Goal: Navigation & Orientation: Find specific page/section

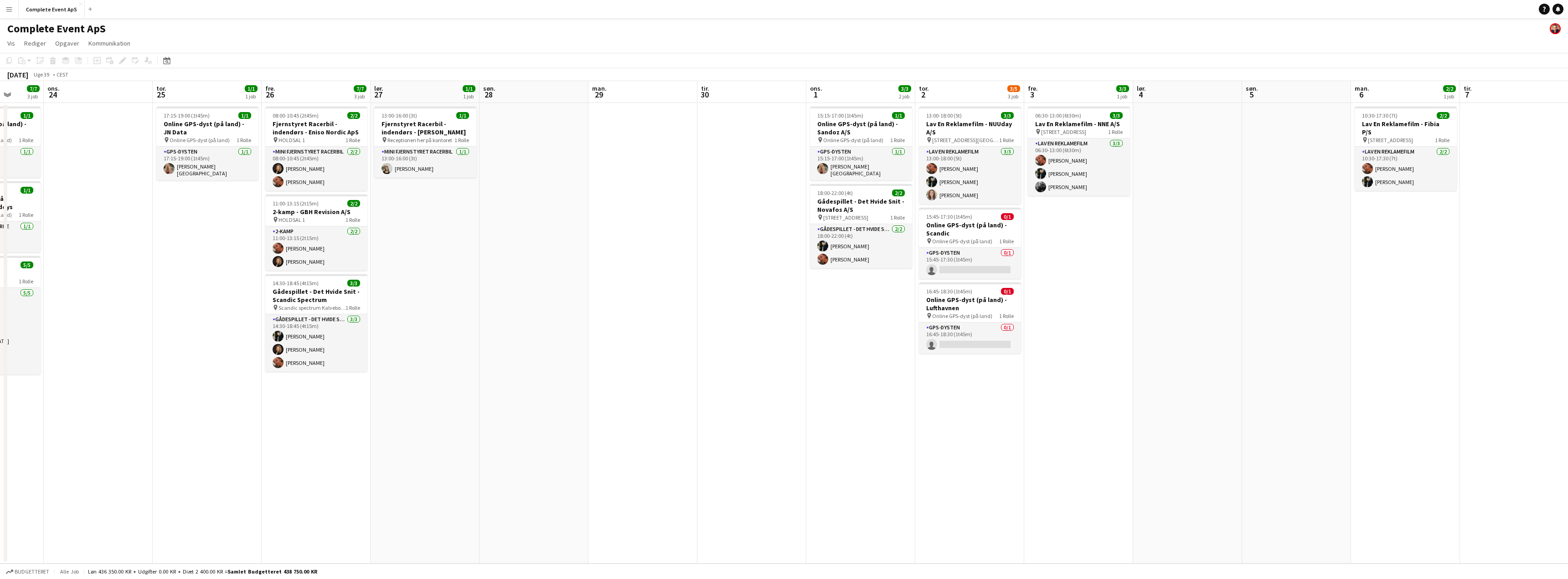
drag, startPoint x: 1066, startPoint y: 290, endPoint x: 409, endPoint y: 257, distance: 657.8
click at [409, 257] on app-calendar-viewport "lør. 20 1/1 1 job søn. 21 man. 22 5/5 2 job tir. 23 7/7 3 job ons. 24 tor. 25 1…" at bounding box center [784, 322] width 1568 height 482
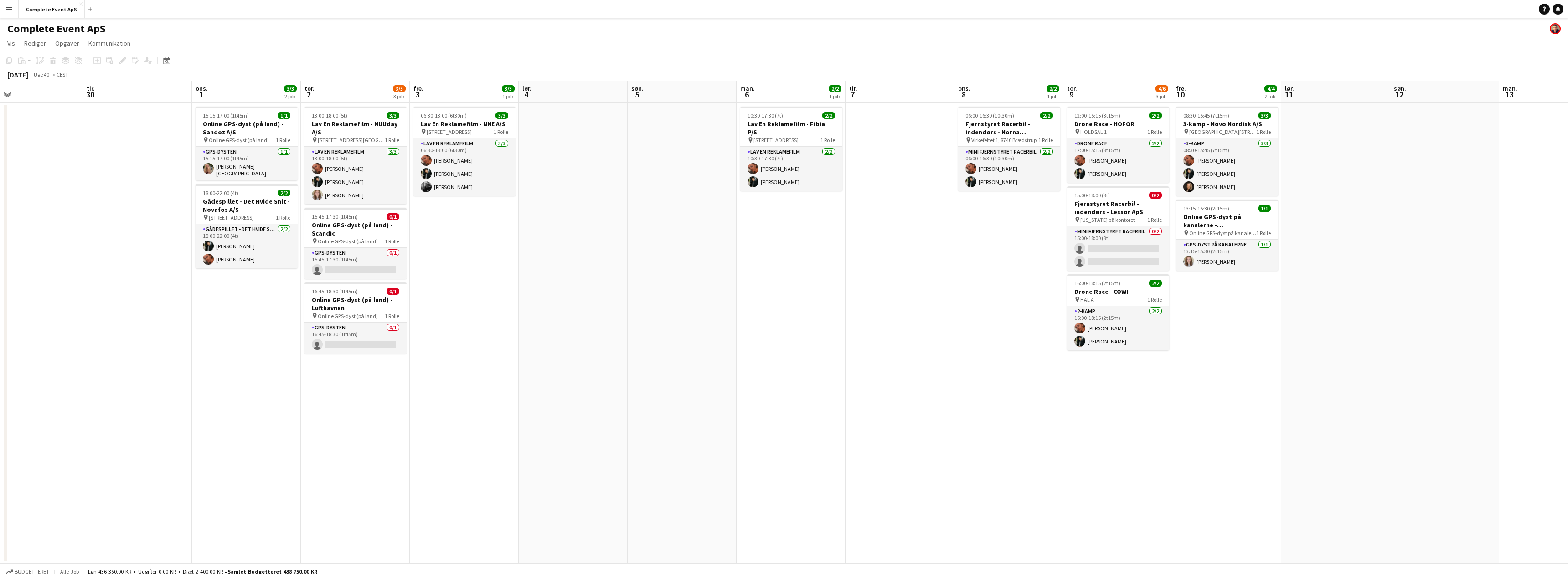
scroll to position [0, 253]
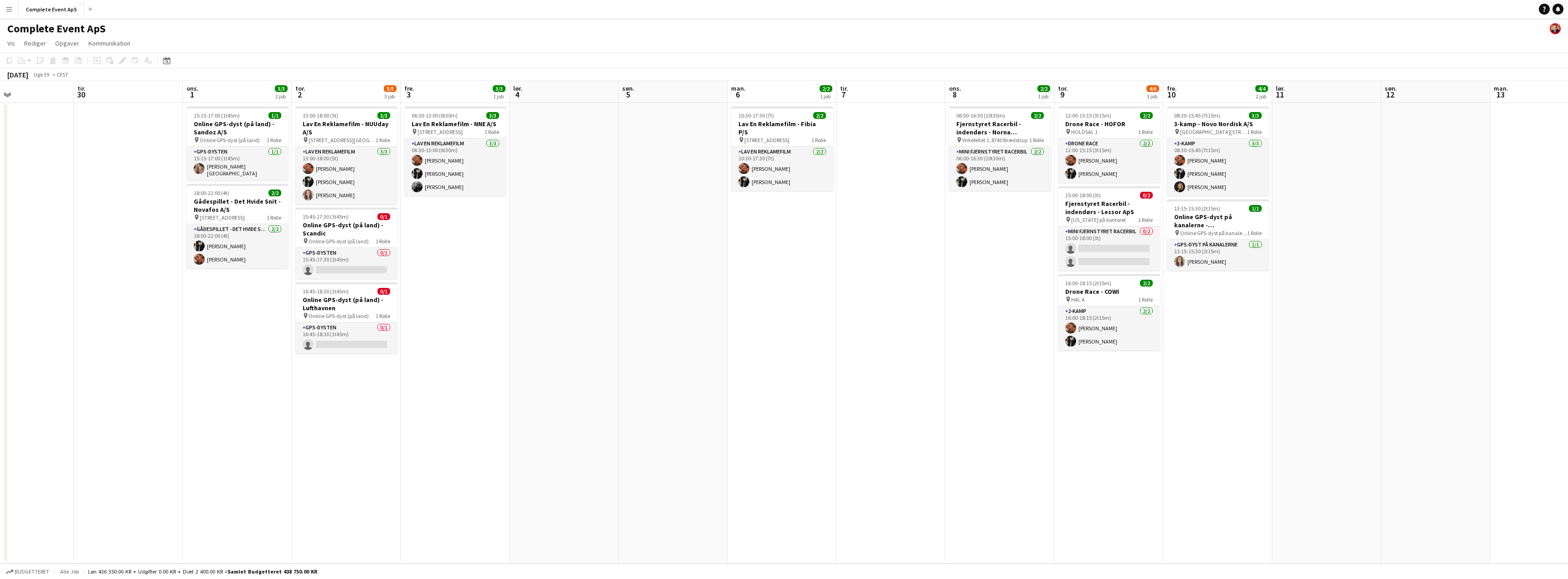
drag, startPoint x: 579, startPoint y: 269, endPoint x: 415, endPoint y: 255, distance: 164.6
click at [415, 255] on app-calendar-viewport "lør. 27 1/1 1 job søn. 28 man. 29 tir. 30 ons. 1 3/3 2 job tor. 2 3/5 3 job fre…" at bounding box center [784, 322] width 1568 height 482
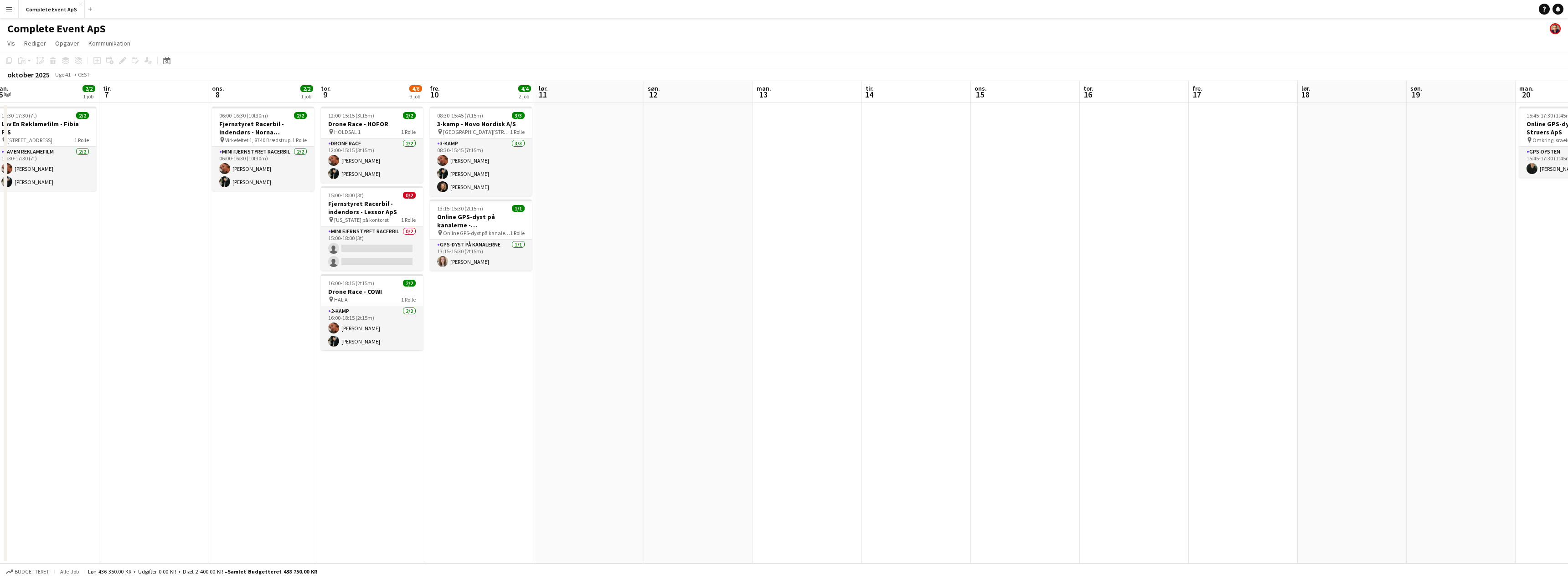
drag, startPoint x: 998, startPoint y: 268, endPoint x: 517, endPoint y: 248, distance: 481.4
click at [517, 248] on app-calendar-viewport "fre. 3 3/3 1 job lør. 4 søn. 5 man. 6 2/2 1 job tir. 7 ons. 8 2/2 1 job tor. 9 …" at bounding box center [784, 322] width 1568 height 482
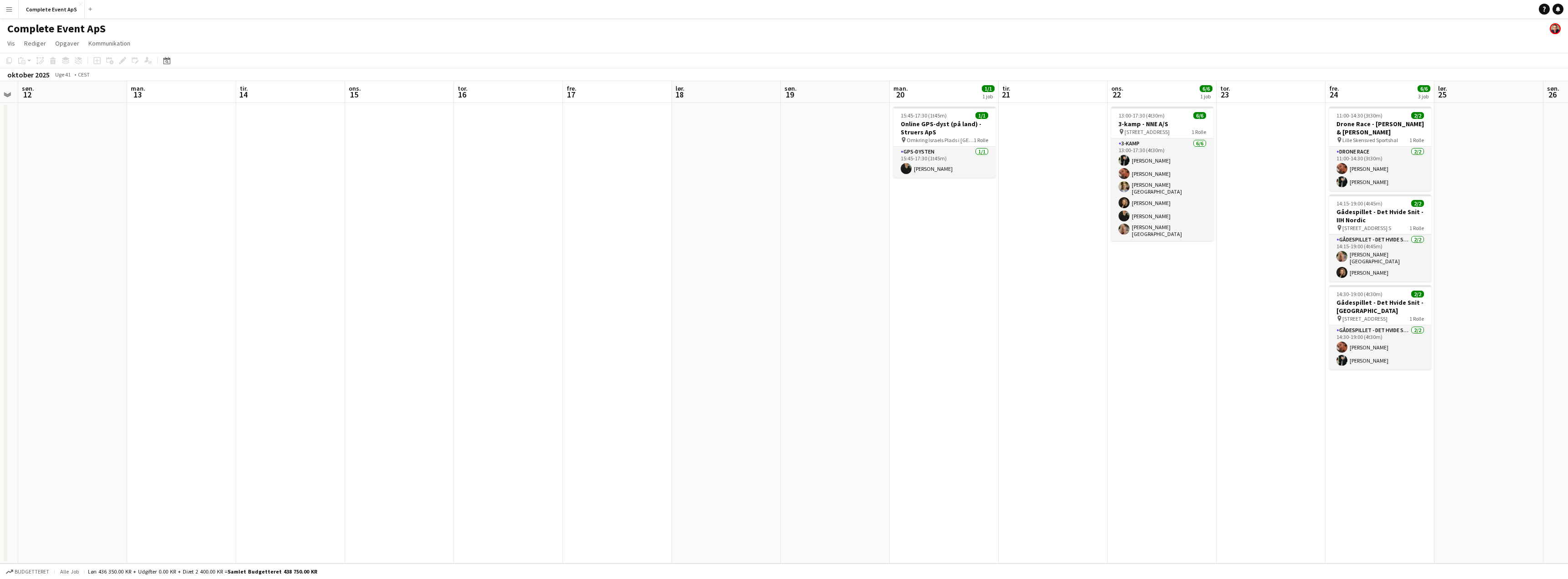
drag, startPoint x: 1122, startPoint y: 274, endPoint x: 546, endPoint y: 240, distance: 577.0
click at [546, 240] on app-calendar-viewport "tor. 9 4/6 3 job fre. 10 4/4 2 job lør. 11 søn. 12 man. 13 tir. 14 ons. 15 tor.…" at bounding box center [784, 322] width 1568 height 482
drag, startPoint x: 1126, startPoint y: 231, endPoint x: 516, endPoint y: 222, distance: 610.1
click at [518, 223] on app-calendar-viewport "tor. 9 4/6 3 job fre. 10 4/4 2 job lør. 11 søn. 12 man. 13 tir. 14 ons. 15 tor.…" at bounding box center [784, 322] width 1568 height 482
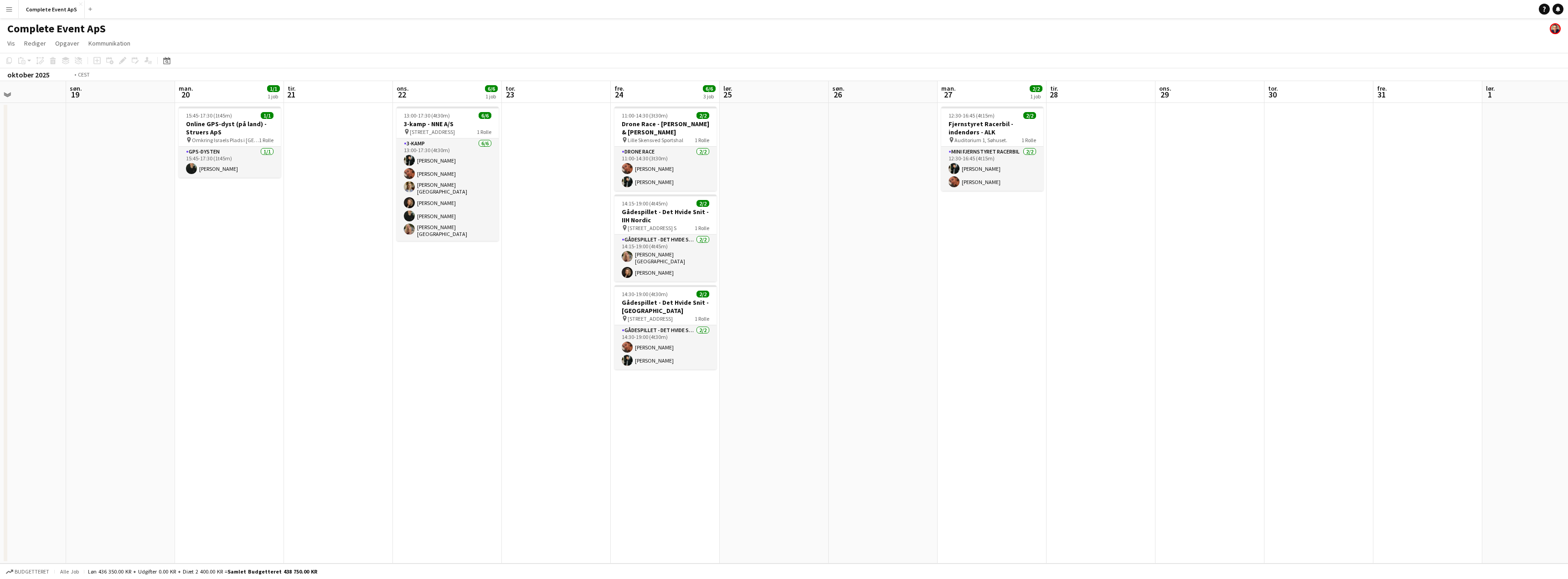
drag, startPoint x: 1034, startPoint y: 277, endPoint x: 402, endPoint y: 218, distance: 634.7
click at [383, 218] on app-calendar-viewport "ons. 15 tor. 16 fre. 17 lør. 18 søn. 19 man. 20 1/1 1 job tir. 21 ons. 22 6/6 1…" at bounding box center [784, 322] width 1568 height 482
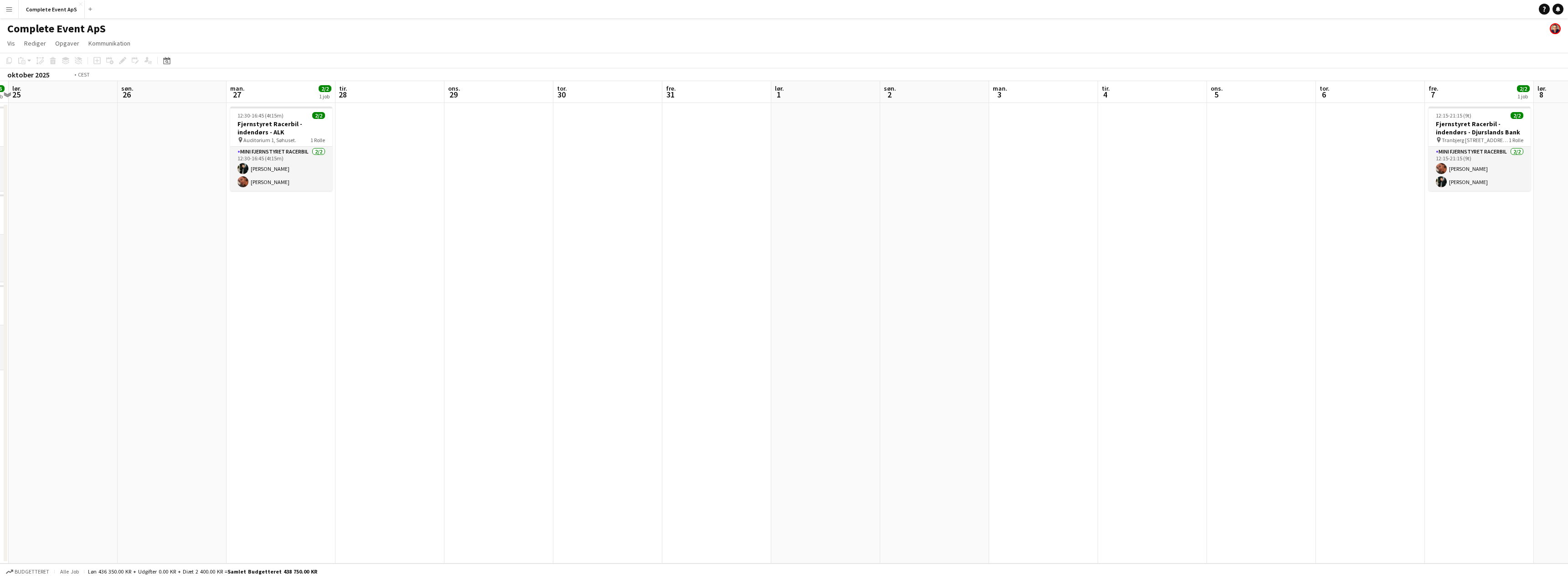
drag, startPoint x: 1189, startPoint y: 293, endPoint x: 380, endPoint y: 217, distance: 812.6
click at [362, 217] on app-calendar-viewport "ons. 22 6/6 1 job tor. 23 fre. 24 6/6 3 job lør. 25 søn. 26 man. 27 2/2 1 job t…" at bounding box center [784, 322] width 1568 height 482
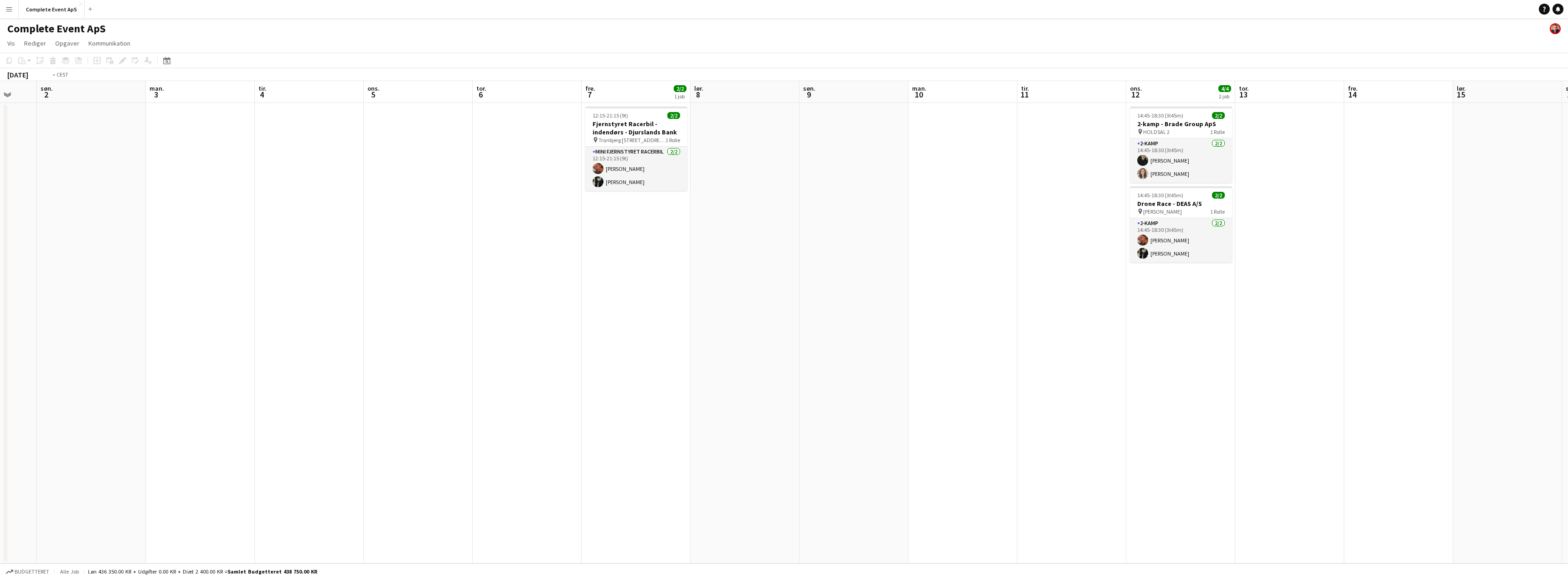
drag, startPoint x: 729, startPoint y: 279, endPoint x: 304, endPoint y: 254, distance: 425.7
click at [305, 254] on app-calendar-viewport "ons. 29 tor. 30 fre. 31 lør. 1 søn. 2 man. 3 tir. 4 ons. 5 tor. 6 fre. 7 2/2 1 …" at bounding box center [784, 322] width 1568 height 482
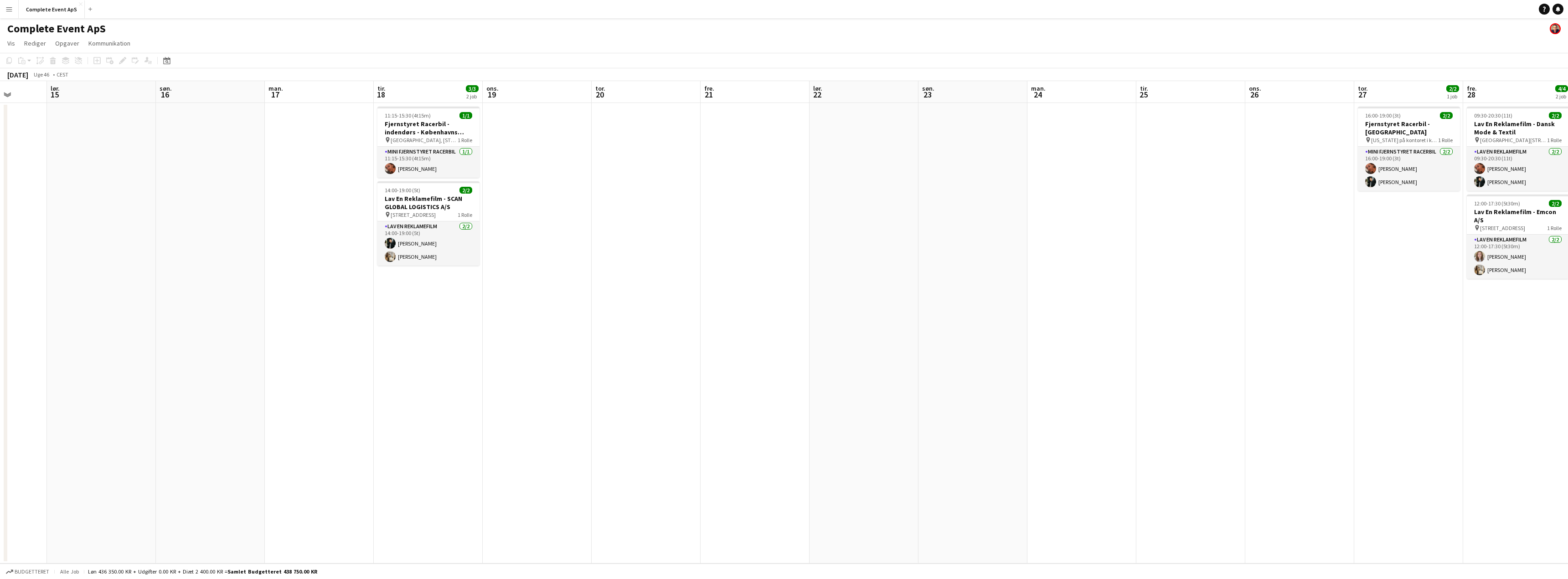
drag, startPoint x: 569, startPoint y: 291, endPoint x: 368, endPoint y: 278, distance: 201.4
click at [368, 278] on app-calendar-viewport "ons. 12 4/4 2 job tor. 13 fre. 14 lør. 15 søn. 16 man. 17 tir. 18 3/3 2 job ons…" at bounding box center [784, 322] width 1568 height 482
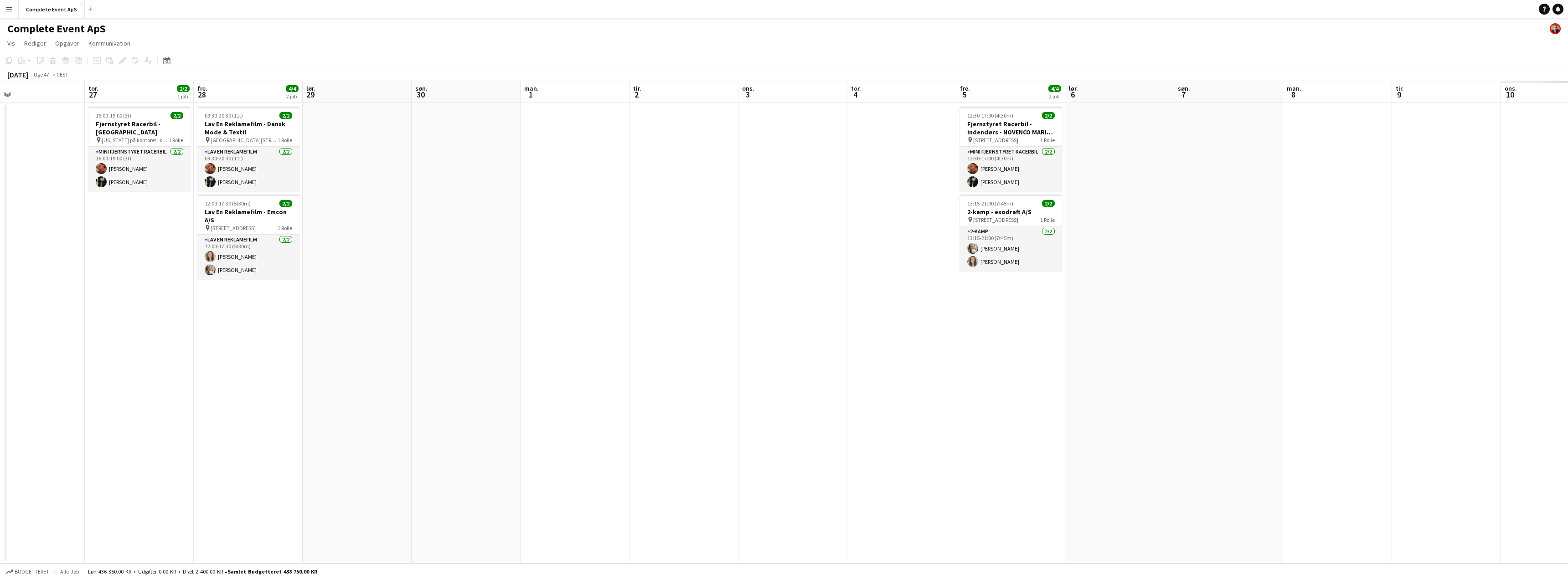
drag, startPoint x: 766, startPoint y: 317, endPoint x: 369, endPoint y: 288, distance: 398.1
click at [369, 288] on app-calendar-viewport "lør. 22 søn. 23 man. 24 tir. 25 ons. 26 tor. 27 2/2 1 job fre. 28 4/4 2 job lør…" at bounding box center [784, 322] width 1568 height 482
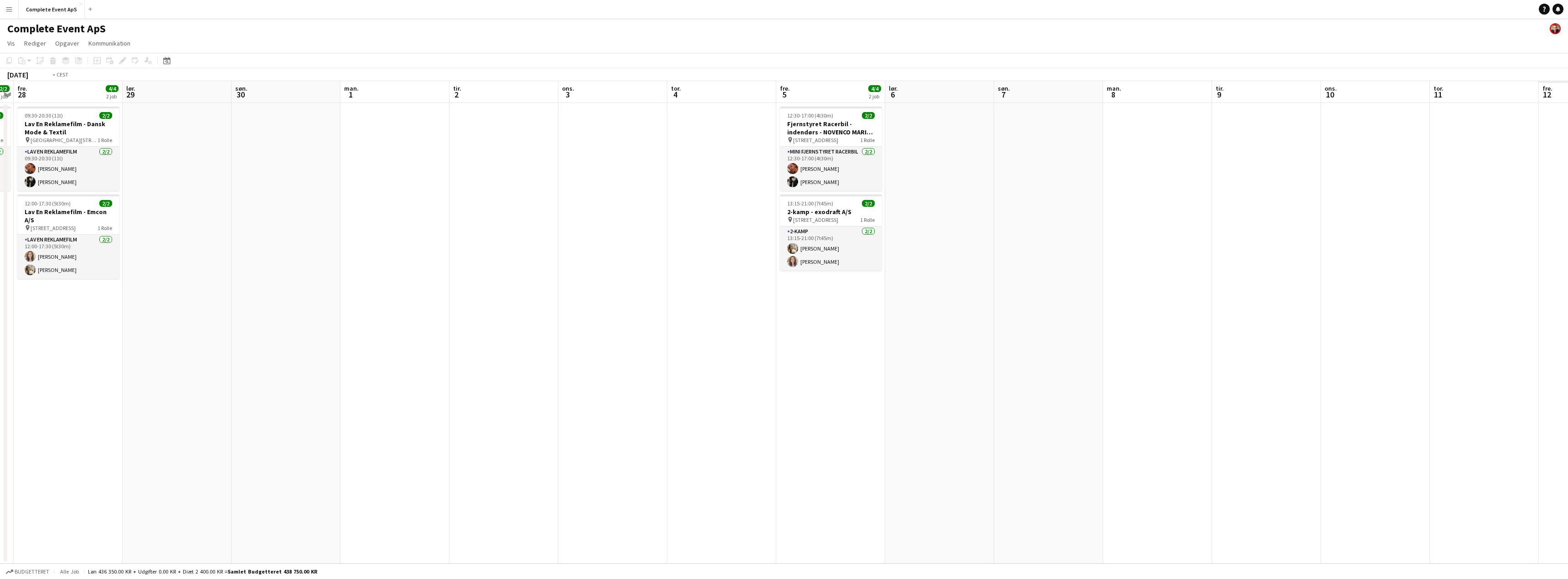
drag, startPoint x: 1111, startPoint y: 338, endPoint x: 519, endPoint y: 287, distance: 594.2
click at [519, 287] on app-calendar-viewport "man. 24 tir. 25 ons. 26 tor. 27 2/2 1 job fre. 28 4/4 2 job lør. 29 søn. 30 man…" at bounding box center [784, 322] width 1568 height 482
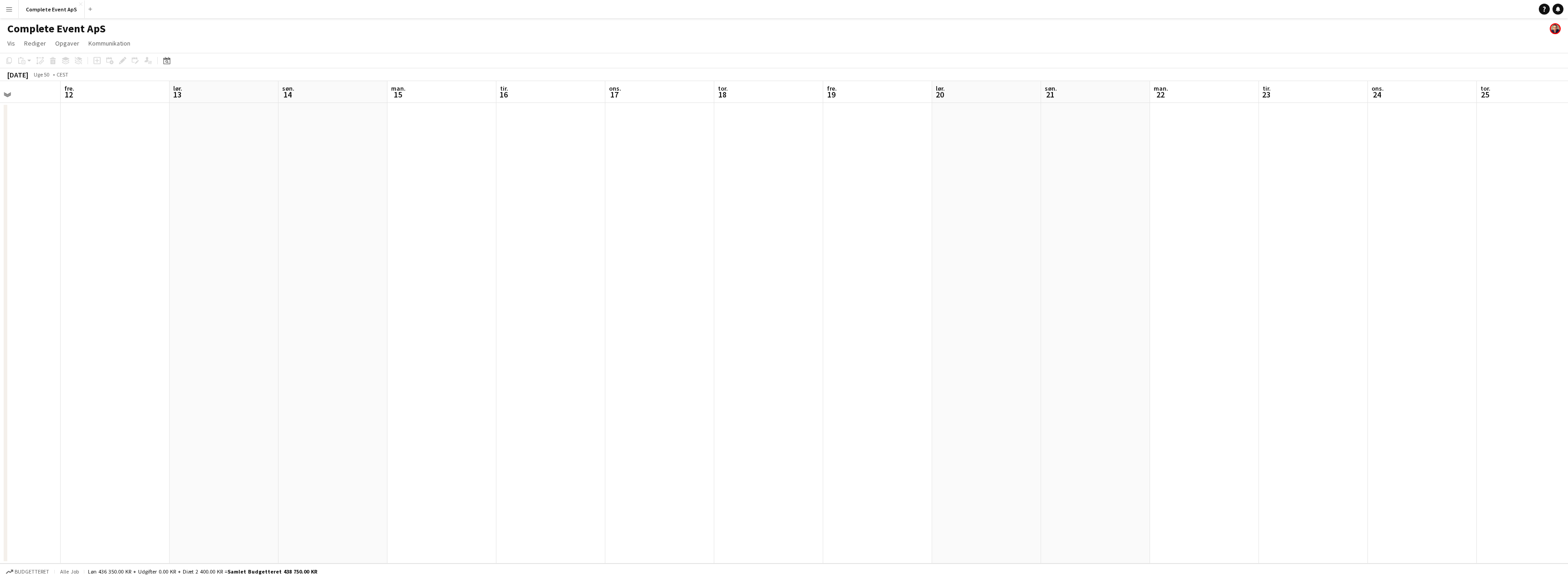
drag, startPoint x: 736, startPoint y: 293, endPoint x: 425, endPoint y: 273, distance: 311.6
click at [425, 273] on app-calendar-viewport "man. 8 tir. 9 ons. 10 tor. 11 fre. 12 lør. 13 søn. 14 man. 15 tir. 16 ons. 17 t…" at bounding box center [784, 322] width 1568 height 482
drag, startPoint x: 634, startPoint y: 263, endPoint x: 443, endPoint y: 250, distance: 191.4
click at [440, 252] on app-calendar-viewport "tir. 16 ons. 17 tor. 18 fre. 19 lør. 20 søn. 21 man. 22 tir. 23 ons. 24 tor. 25…" at bounding box center [784, 322] width 1568 height 482
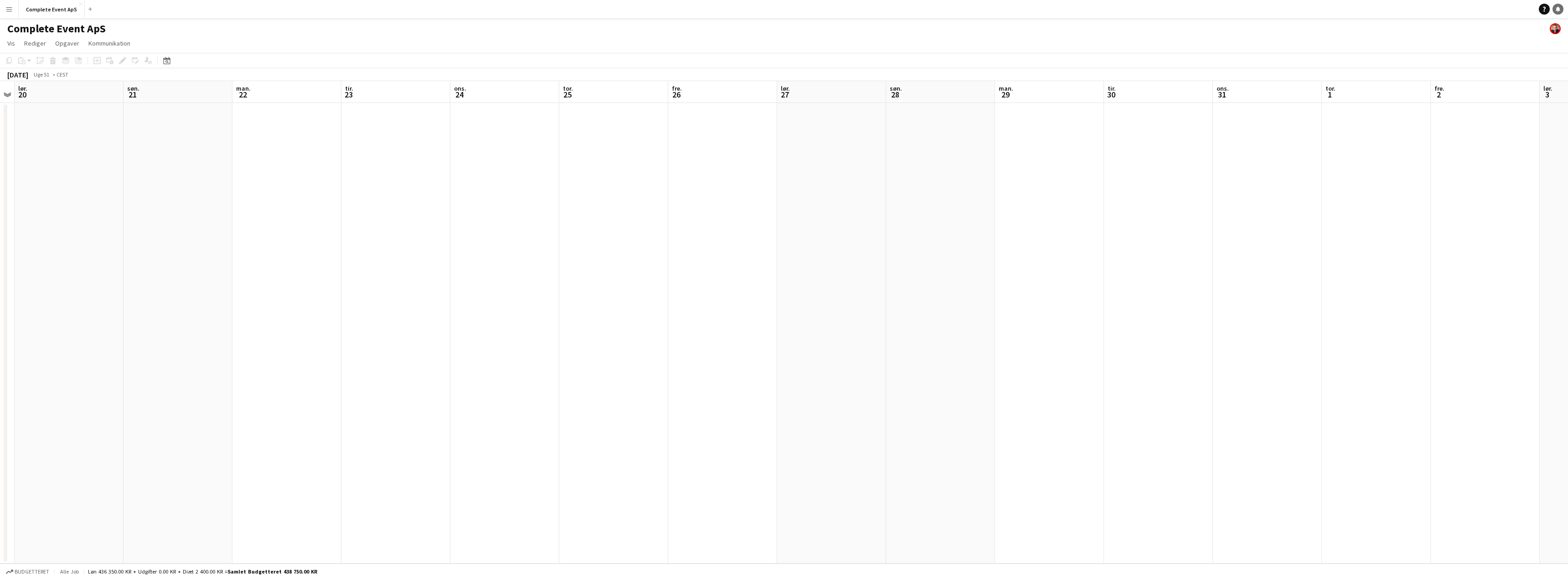
click at [1561, 7] on link "Notifikationer" at bounding box center [1558, 9] width 11 height 11
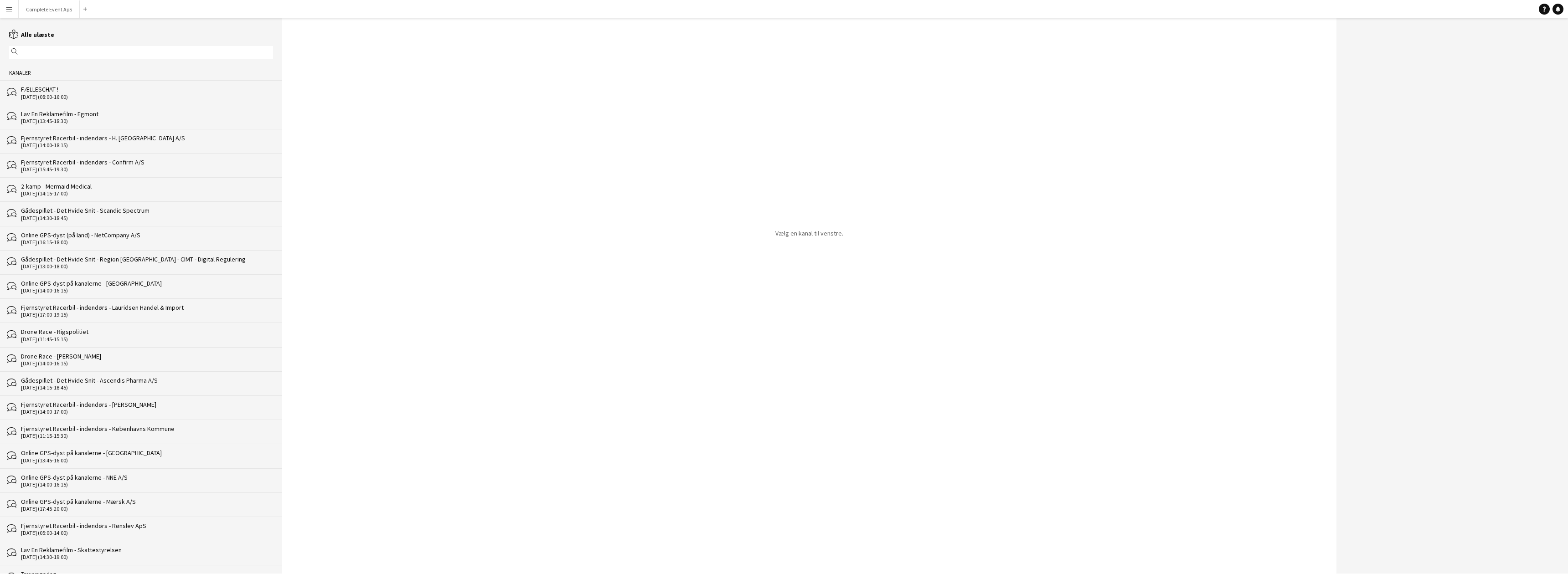
click at [86, 89] on div "FÆLLESCHAT !" at bounding box center [147, 89] width 252 height 8
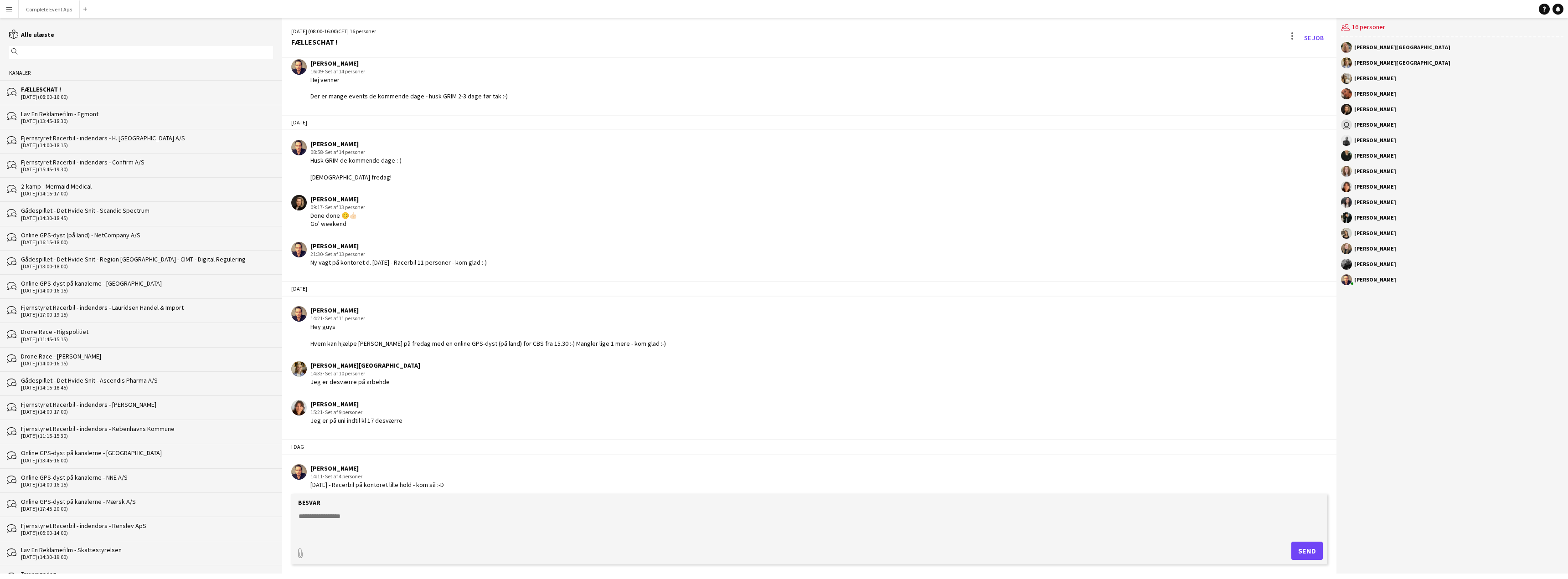
scroll to position [1115, 0]
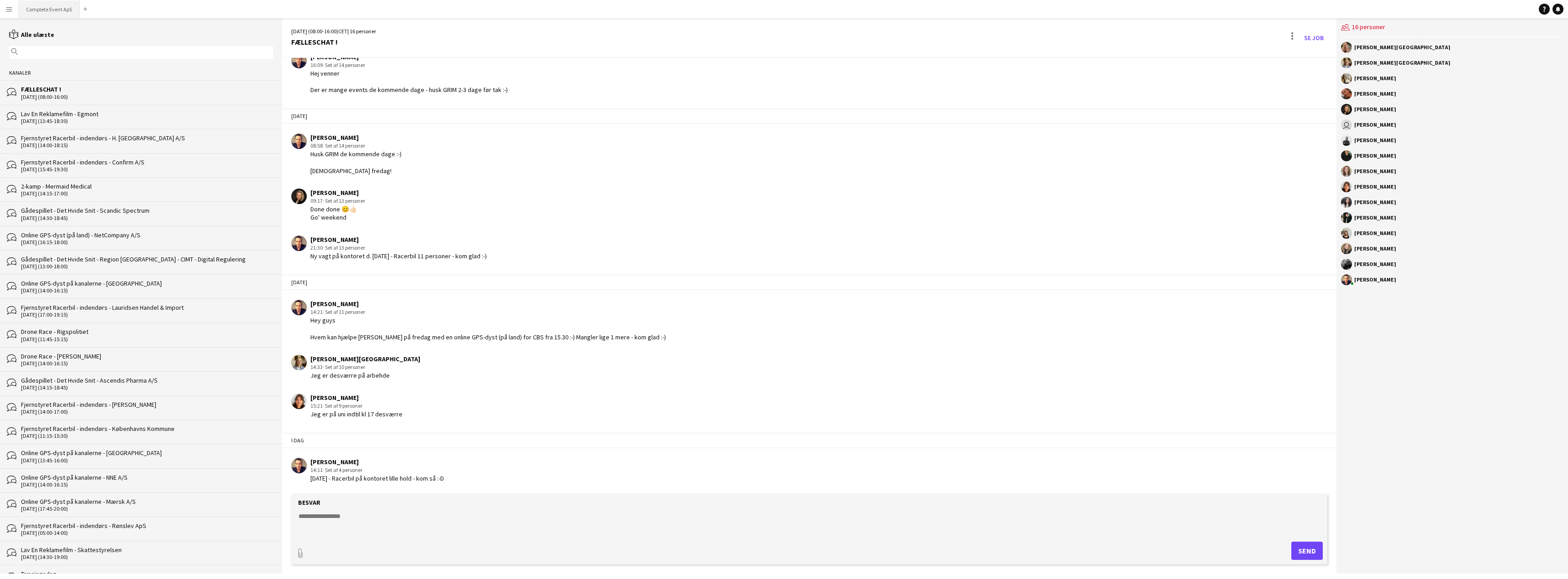
click at [40, 4] on button "Complete Event ApS Luk" at bounding box center [49, 9] width 61 height 18
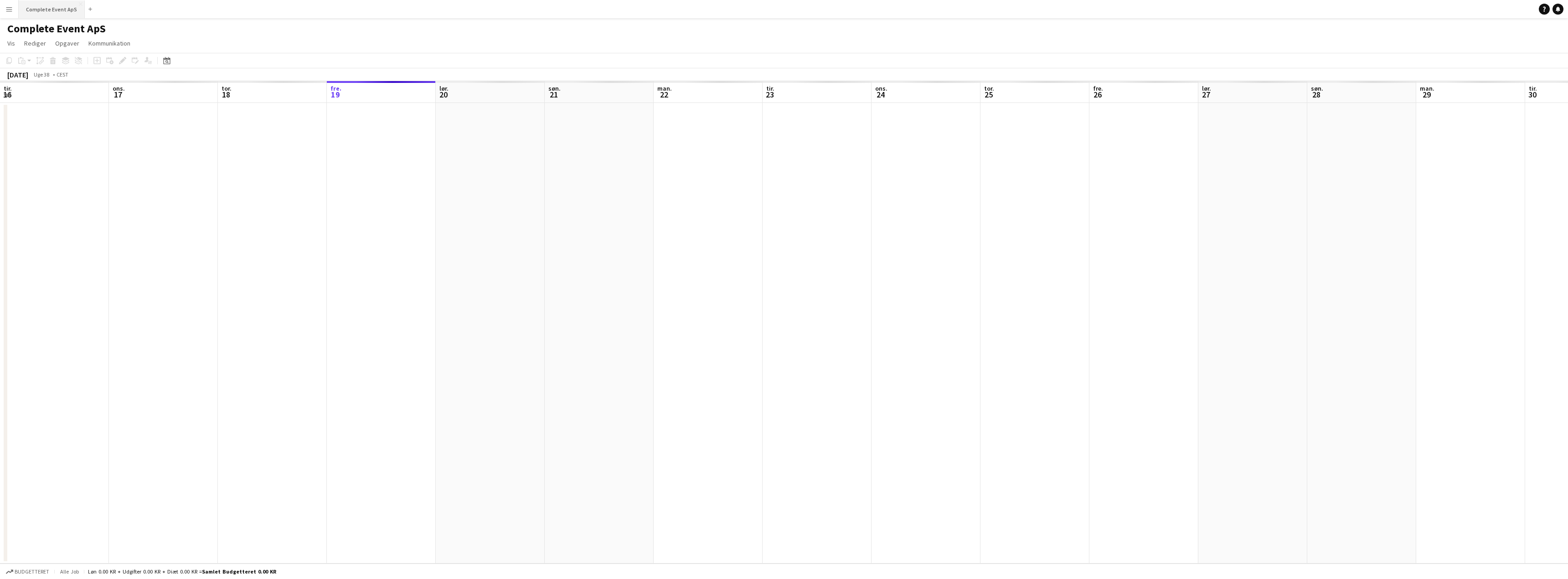
scroll to position [0, 218]
